Goal: Task Accomplishment & Management: Use online tool/utility

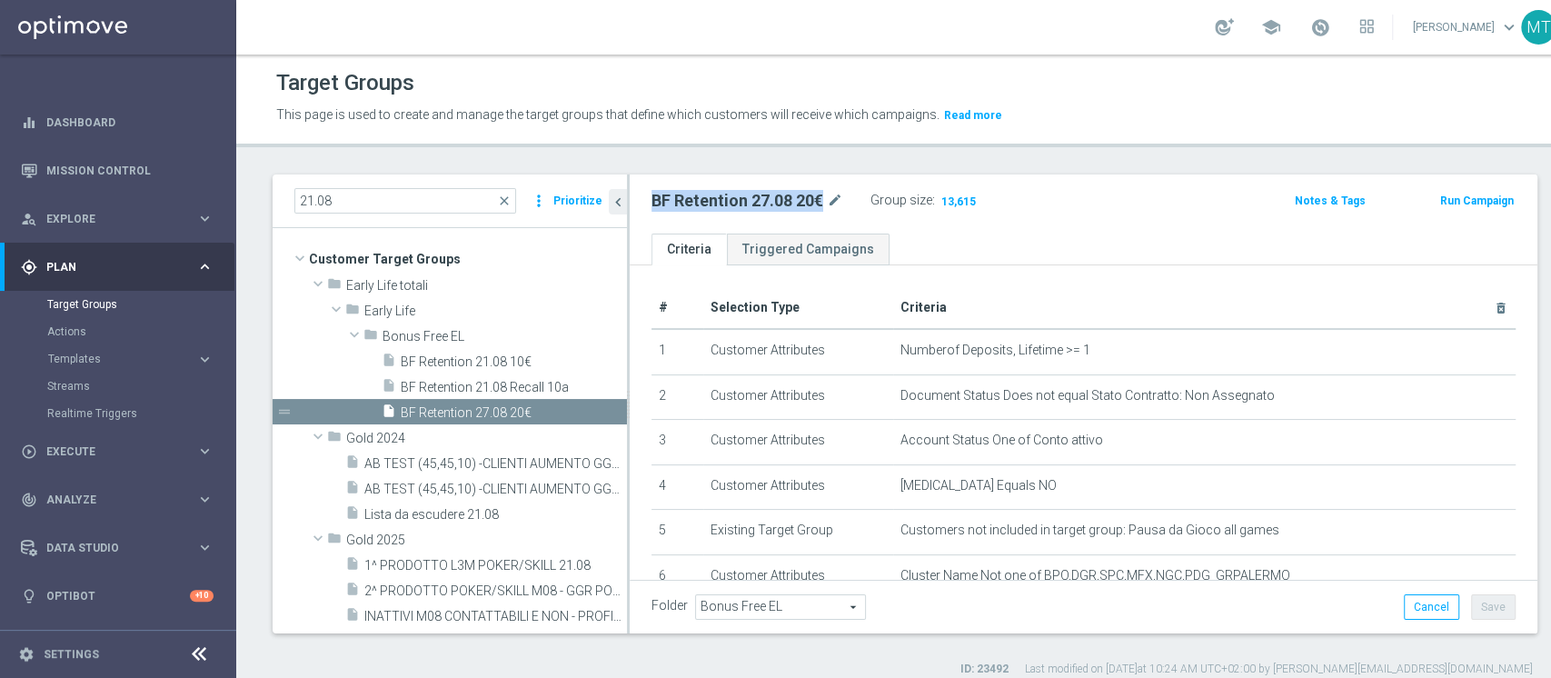
scroll to position [443, 0]
